Goal: Task Accomplishment & Management: Manage account settings

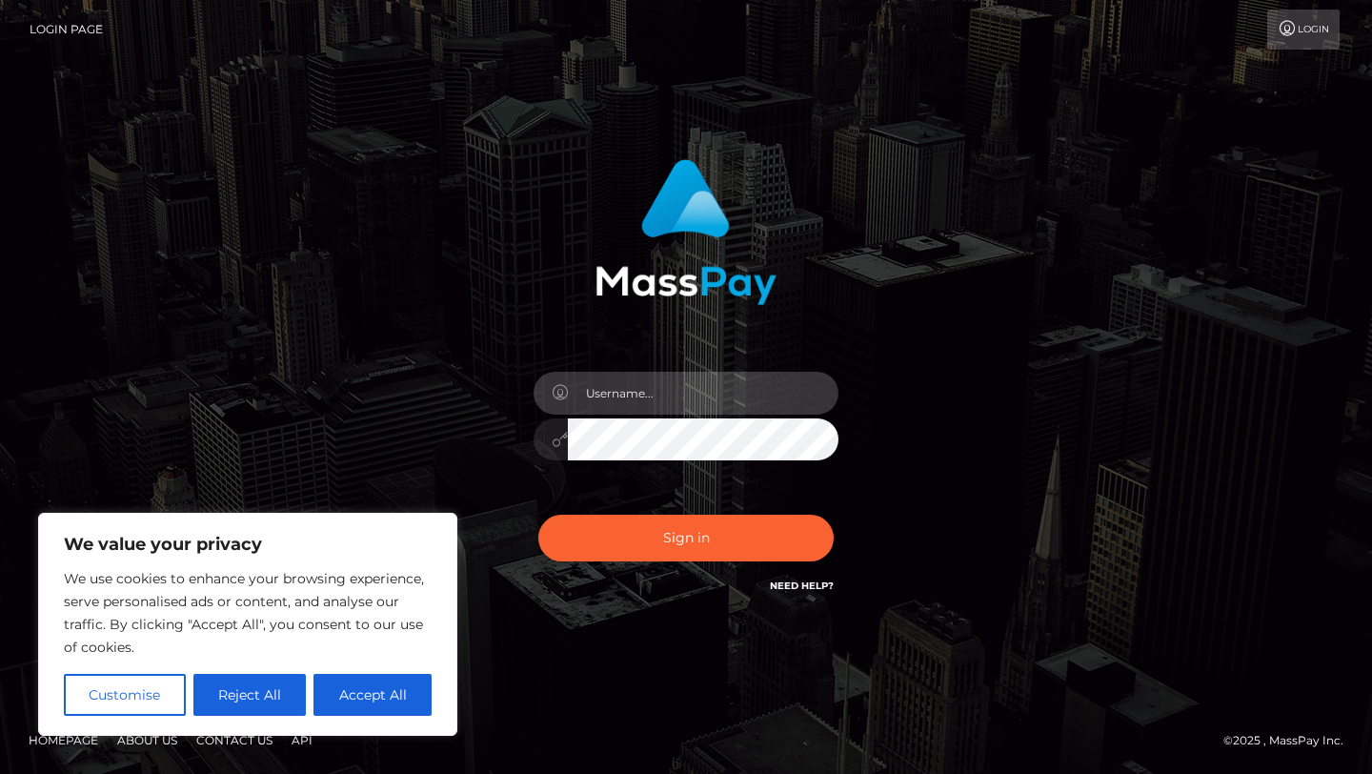
click at [652, 408] on input "text" at bounding box center [703, 393] width 271 height 43
type input "ayylusto18@gmail.com"
click at [538, 515] on button "Sign in" at bounding box center [685, 538] width 295 height 47
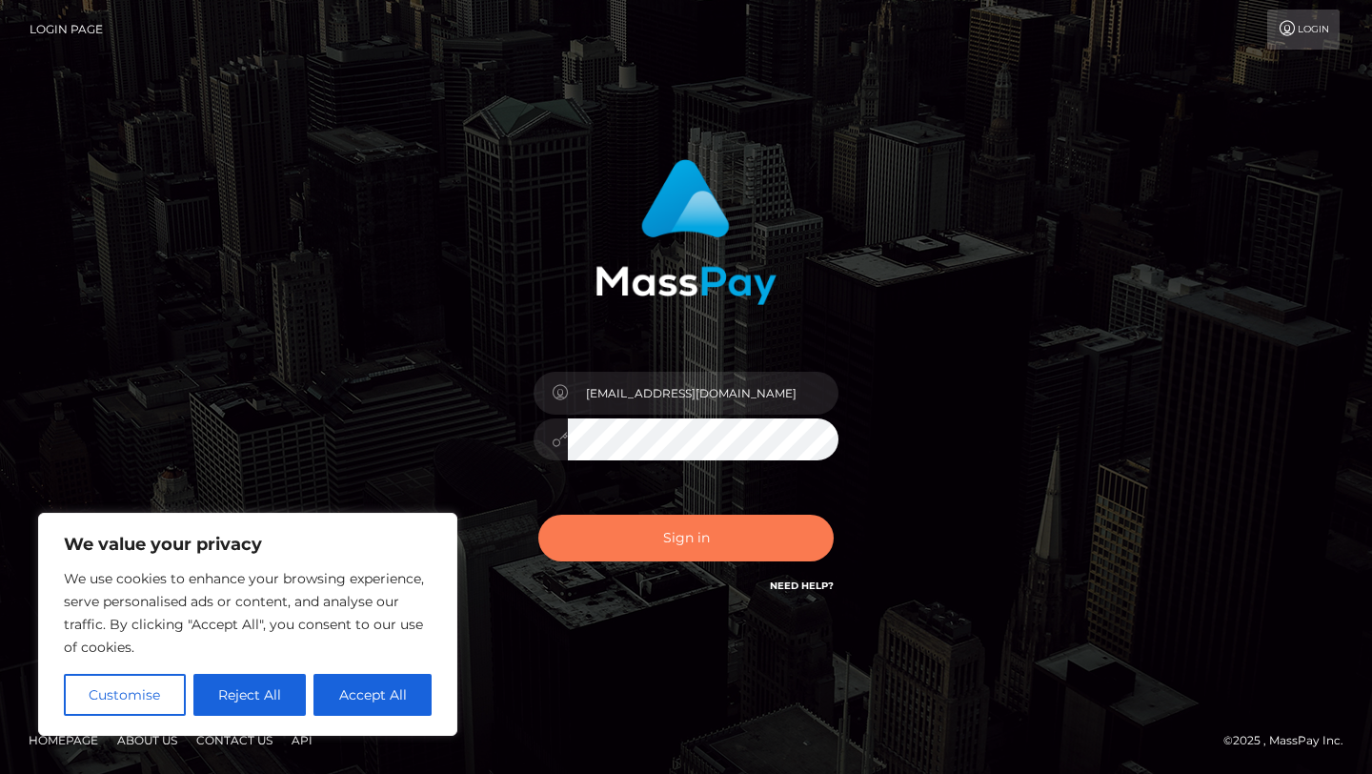
click at [734, 550] on button "Sign in" at bounding box center [685, 538] width 295 height 47
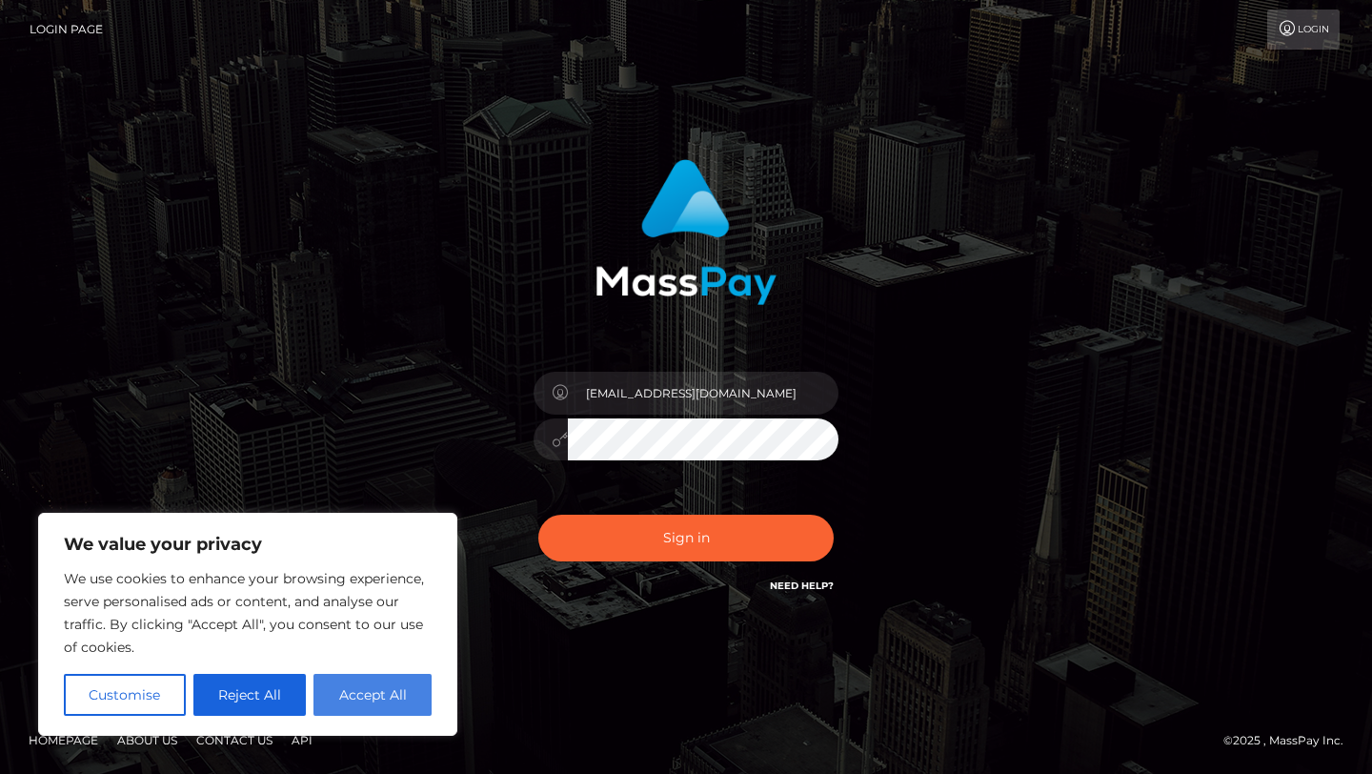
click at [415, 679] on button "Accept All" at bounding box center [373, 695] width 118 height 42
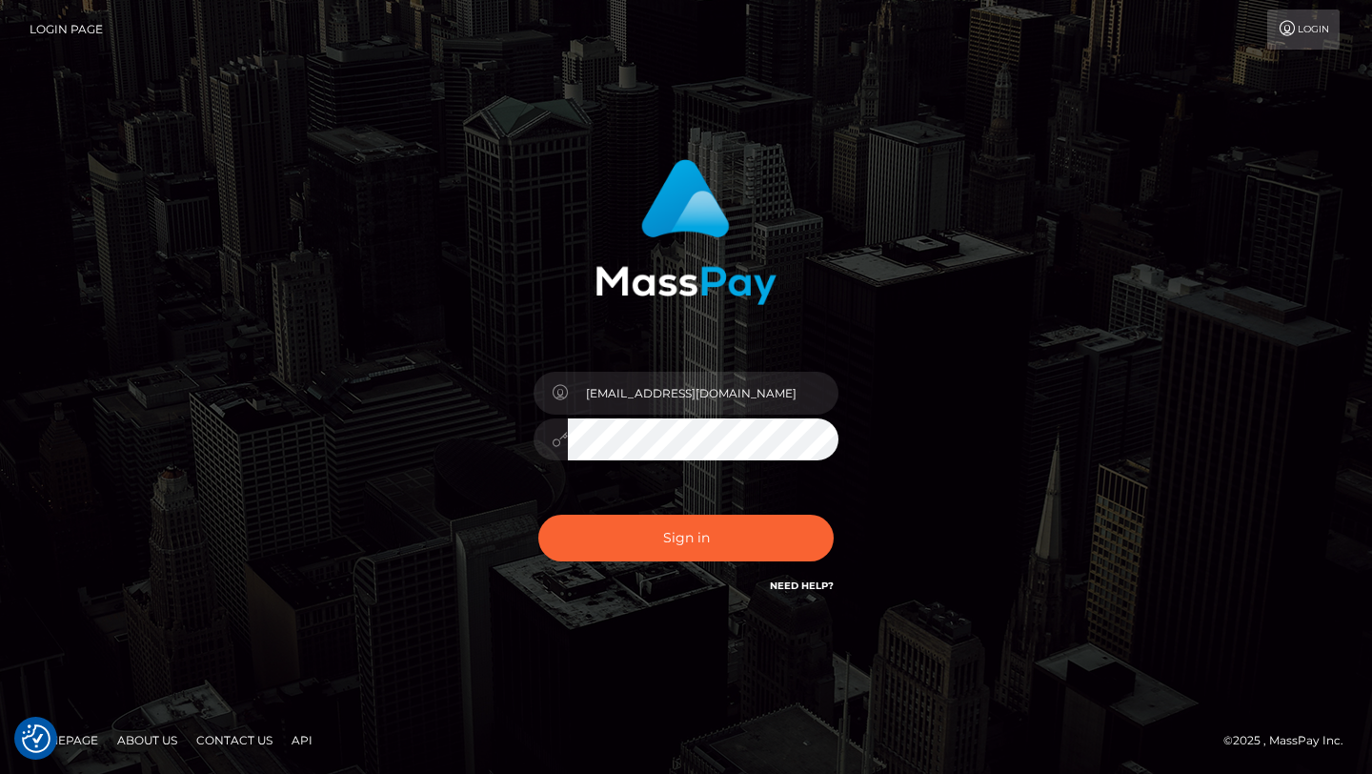
checkbox input "true"
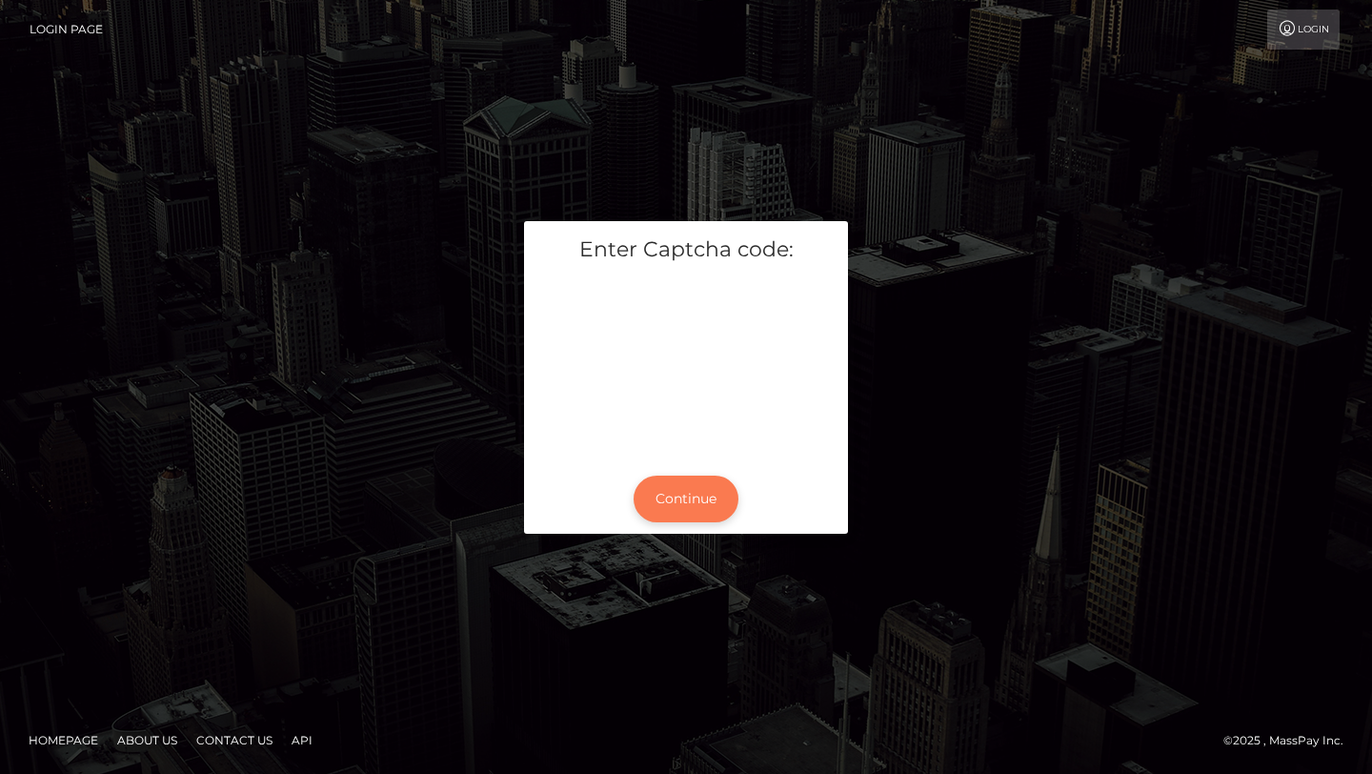
click at [676, 499] on button "Continue" at bounding box center [686, 499] width 105 height 47
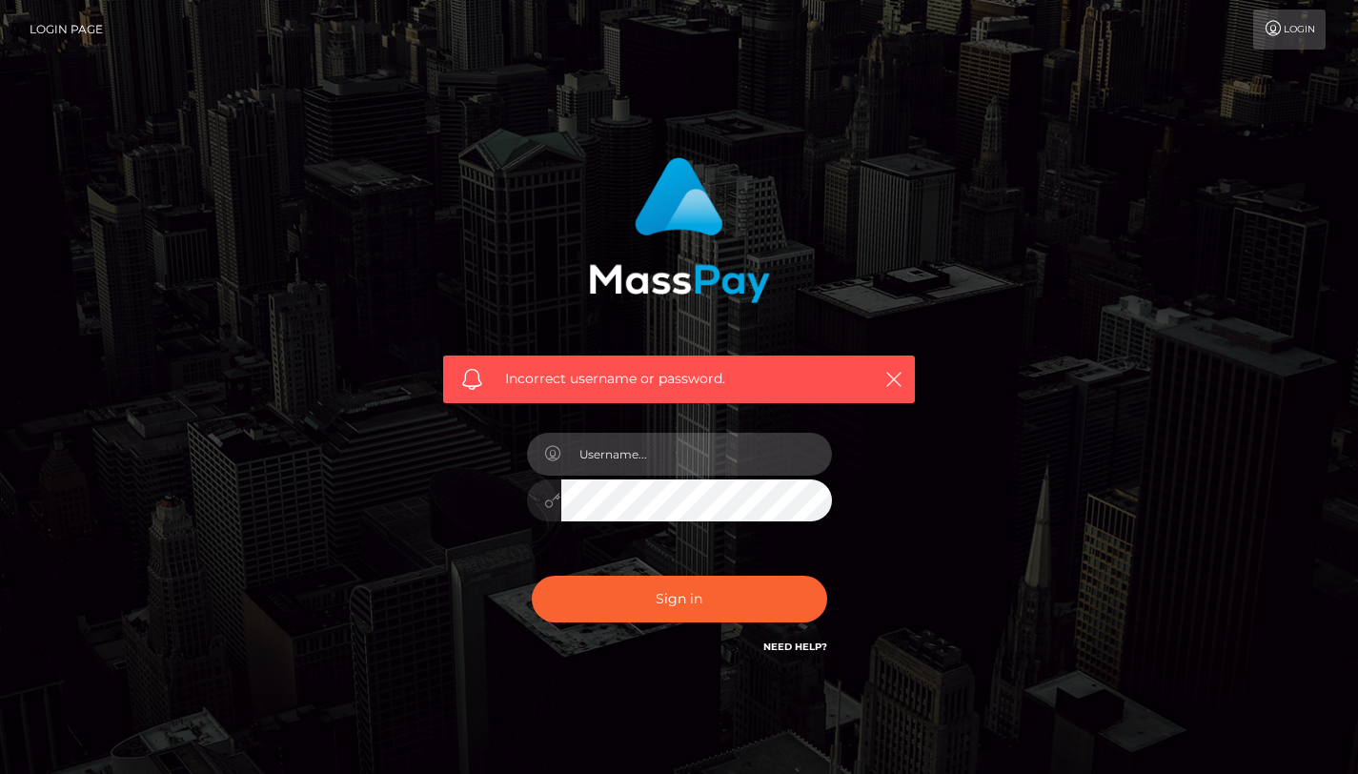
click at [681, 445] on input "text" at bounding box center [696, 454] width 271 height 43
click at [681, 446] on input "text" at bounding box center [696, 454] width 271 height 43
type input "aylingianella"
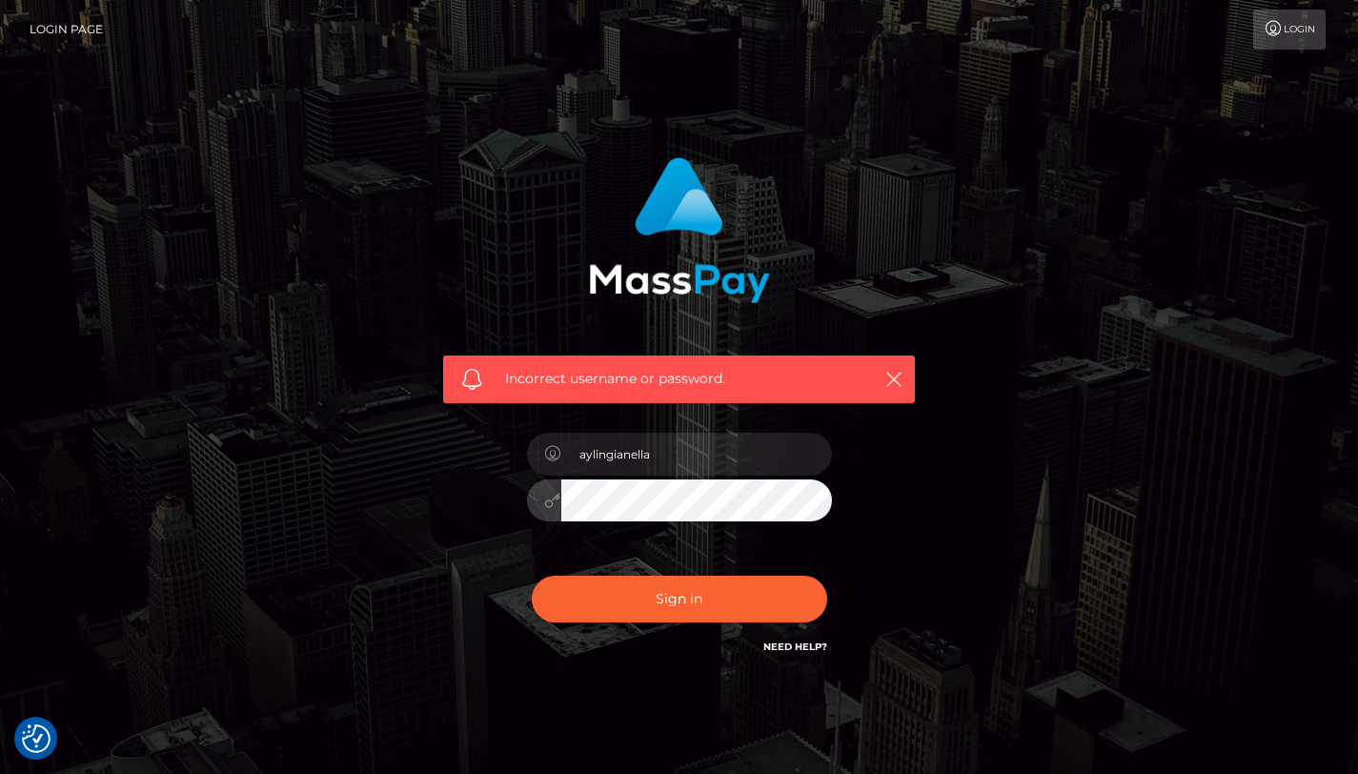
click at [532, 576] on button "Sign in" at bounding box center [679, 599] width 295 height 47
click at [780, 589] on button "Sign in" at bounding box center [679, 599] width 295 height 47
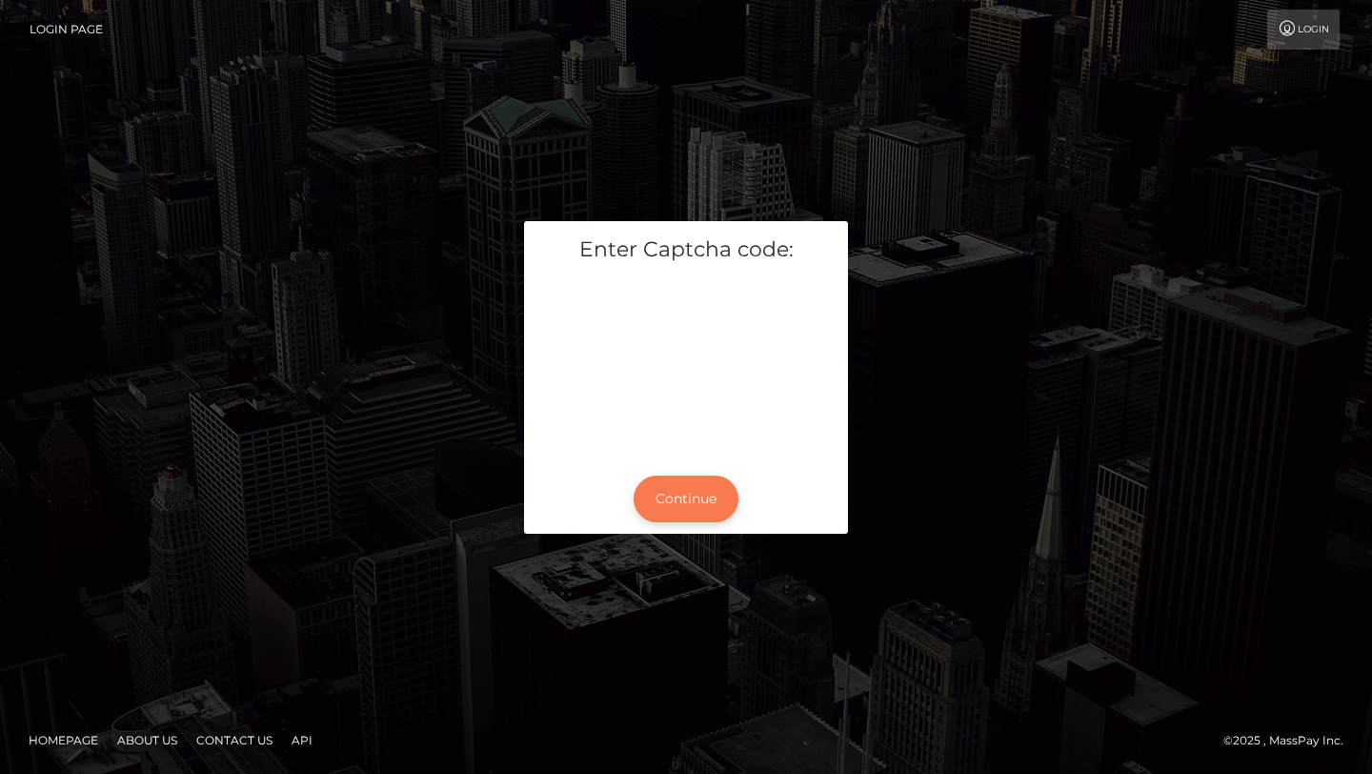
click at [660, 506] on button "Continue" at bounding box center [686, 499] width 105 height 47
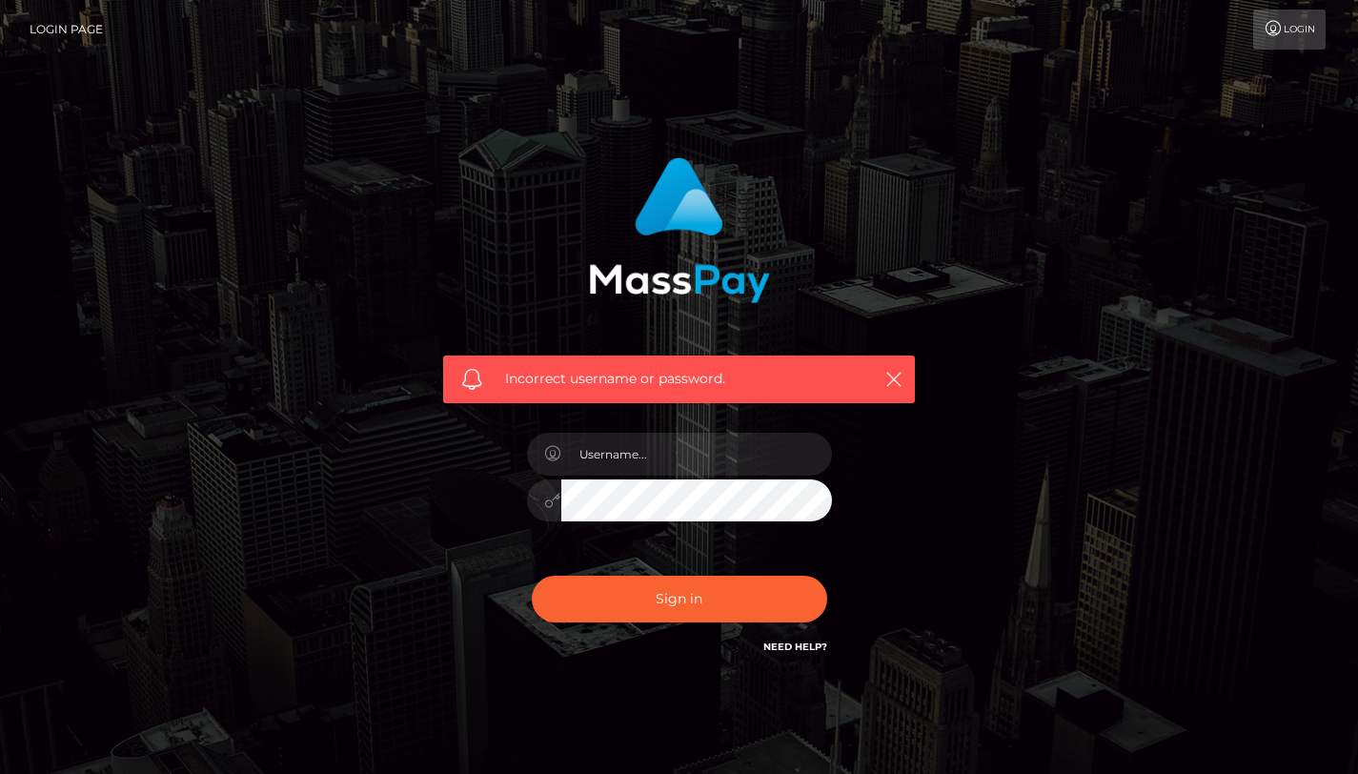
scroll to position [60, 0]
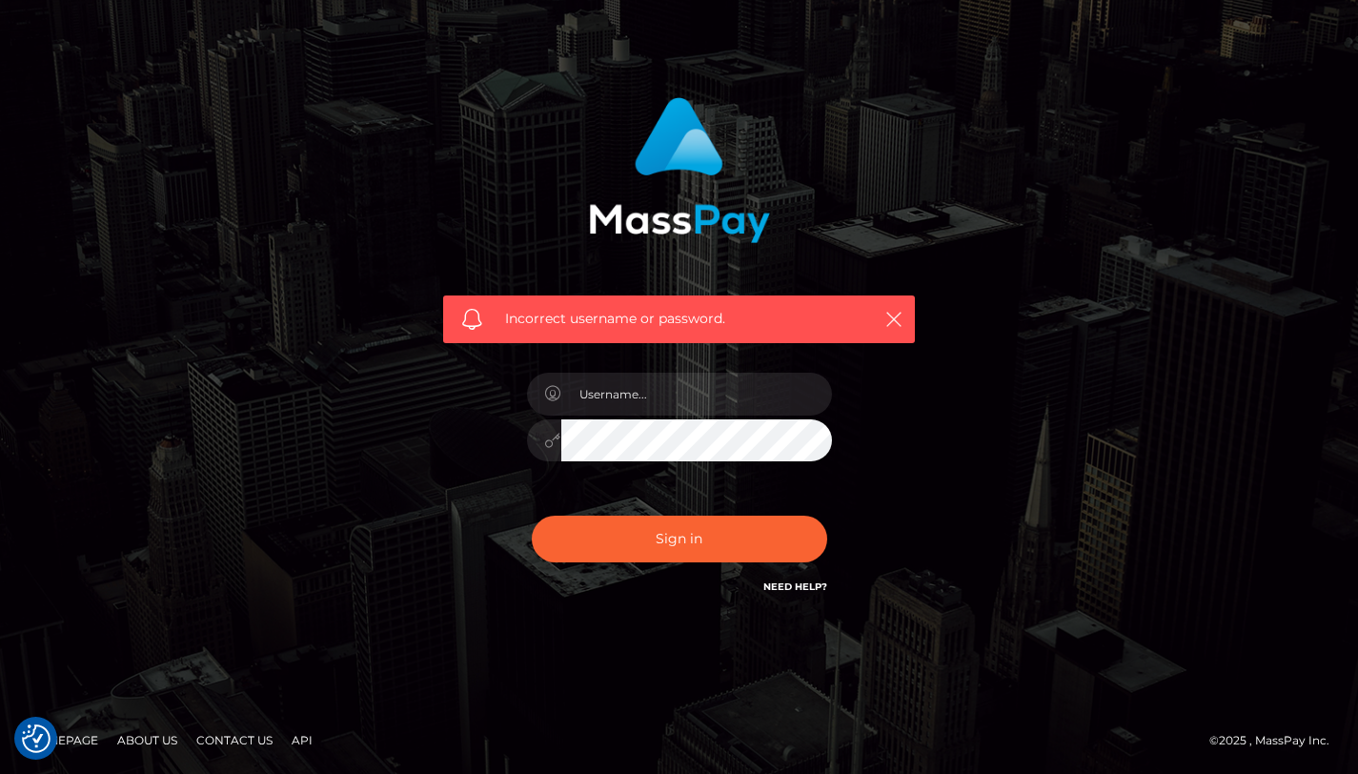
click at [792, 590] on link "Need Help?" at bounding box center [795, 586] width 64 height 12
click at [613, 400] on input "text" at bounding box center [696, 394] width 271 height 43
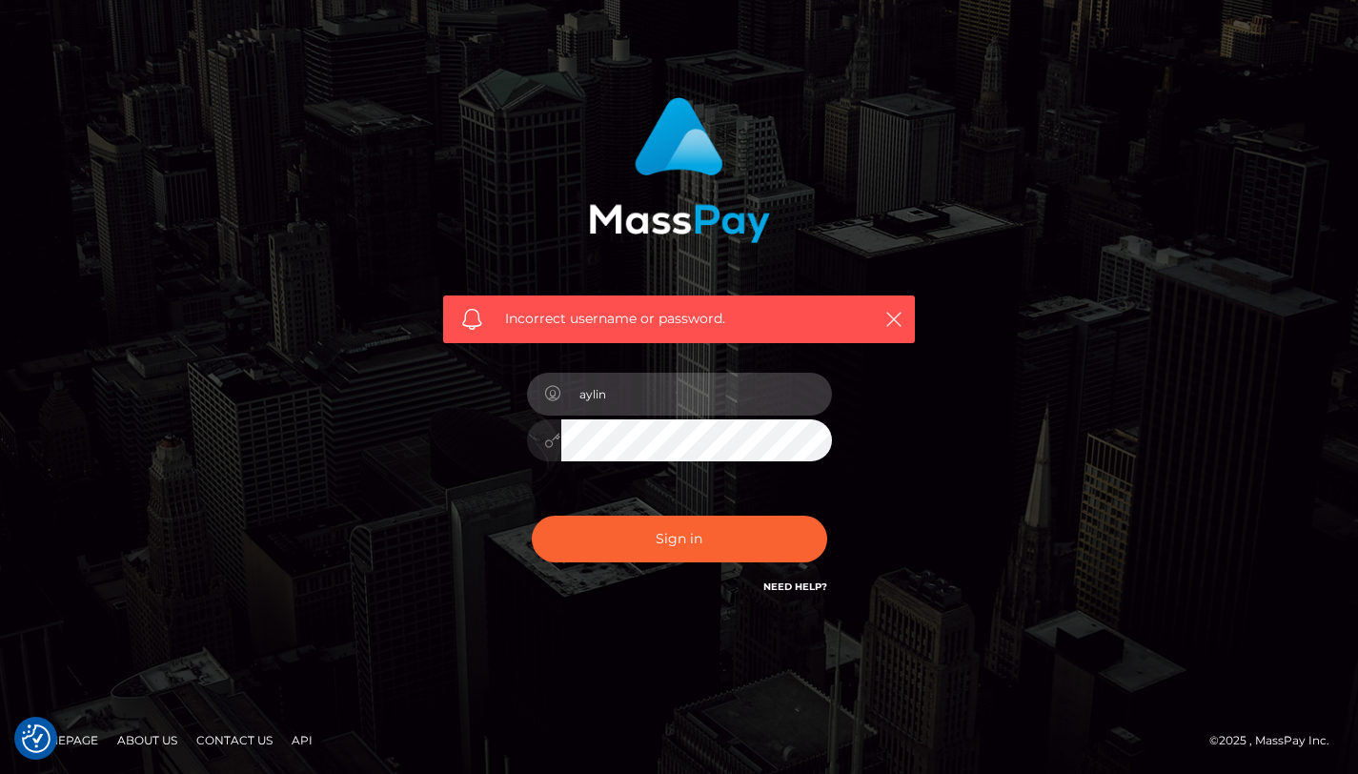
type input "aylin"
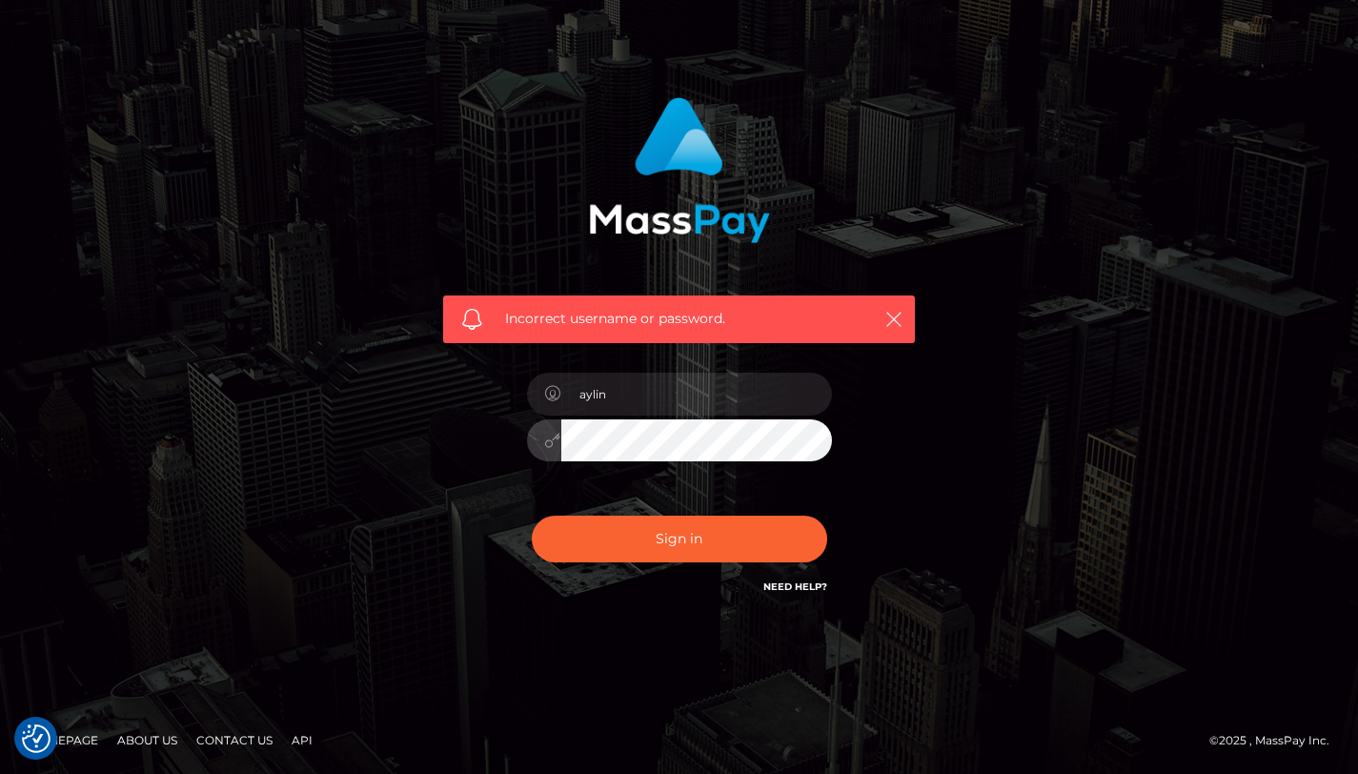
click at [532, 516] on button "Sign in" at bounding box center [679, 539] width 295 height 47
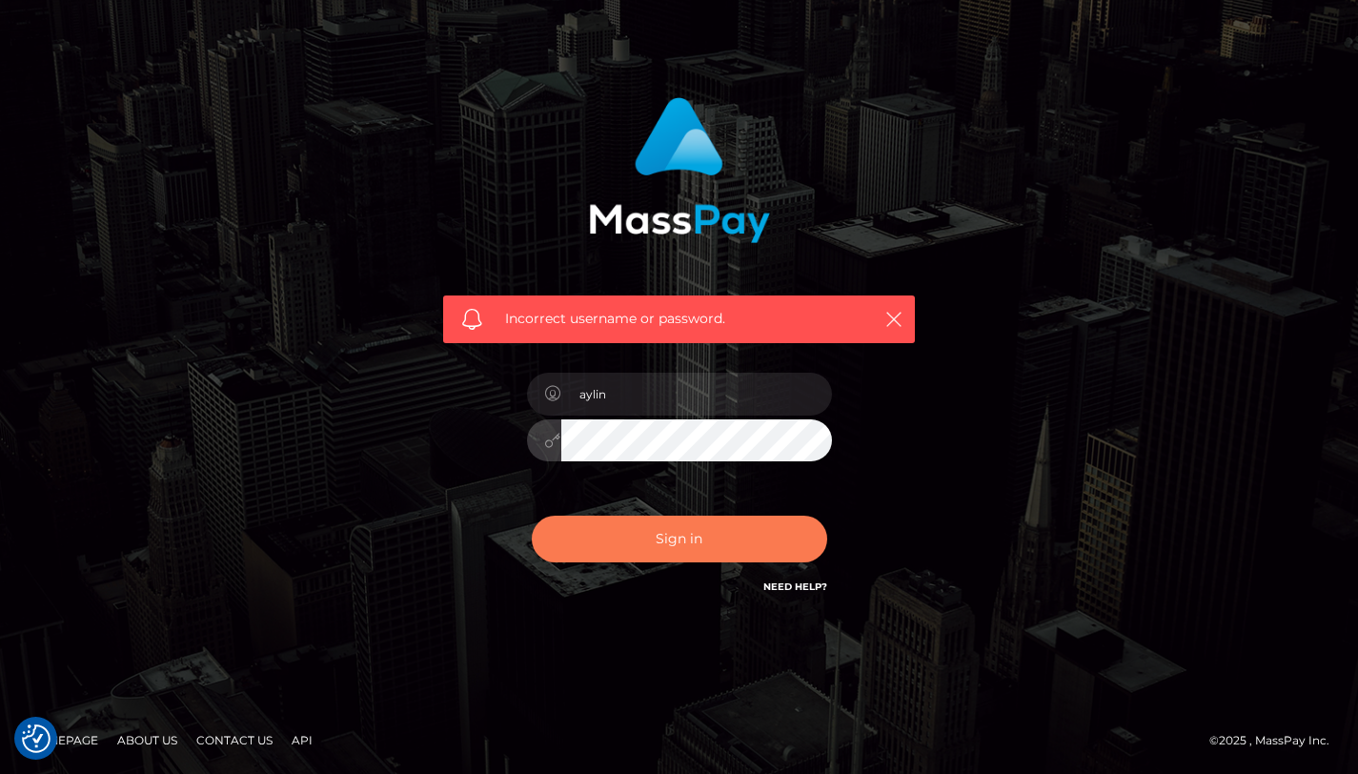
click at [634, 532] on button "Sign in" at bounding box center [679, 539] width 295 height 47
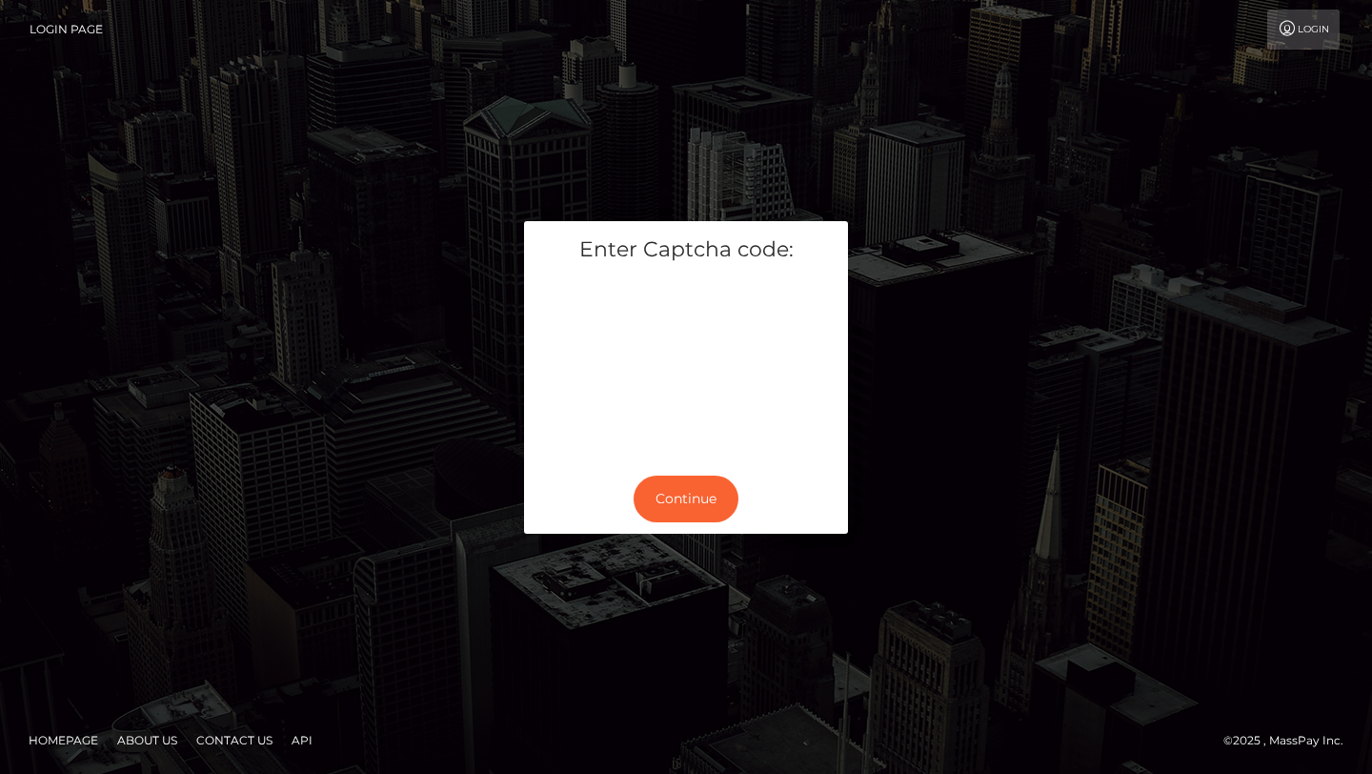
click at [694, 472] on div "Continue" at bounding box center [686, 499] width 324 height 70
click at [699, 488] on button "Continue" at bounding box center [686, 499] width 105 height 47
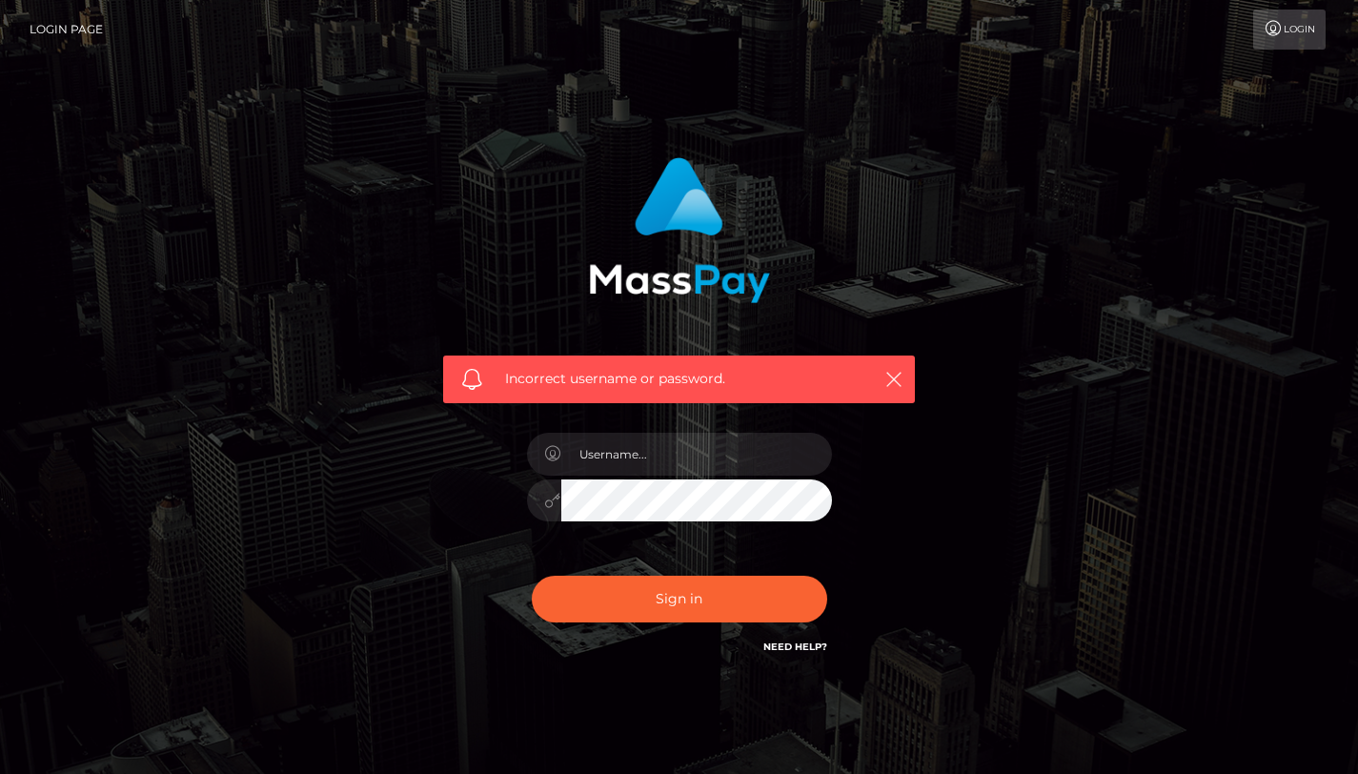
scroll to position [60, 0]
